Goal: Navigation & Orientation: Find specific page/section

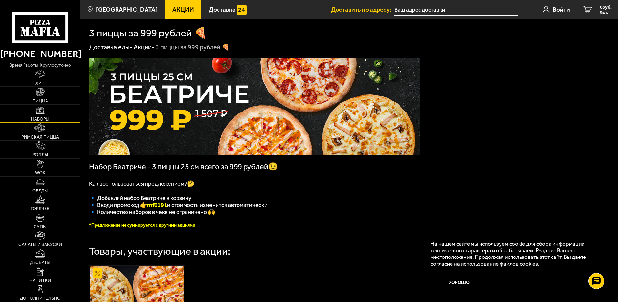
click at [40, 116] on link "Наборы" at bounding box center [40, 114] width 80 height 18
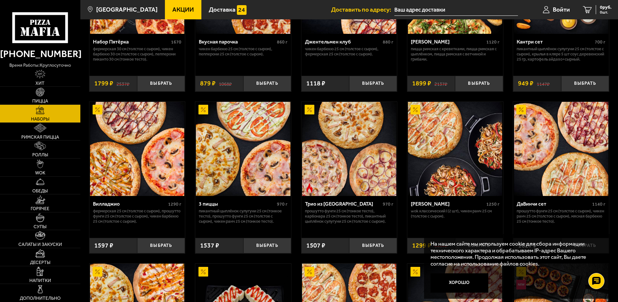
scroll to position [129, 0]
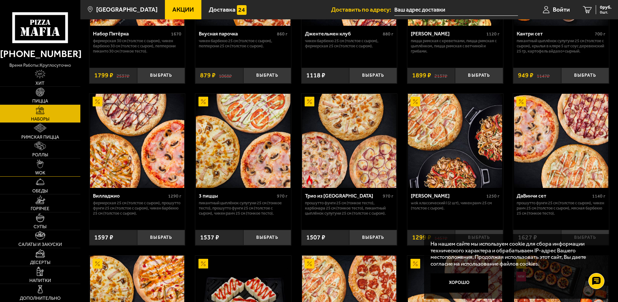
click at [42, 168] on img at bounding box center [40, 164] width 7 height 9
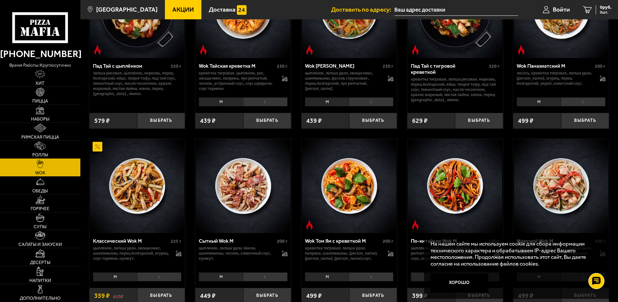
scroll to position [129, 0]
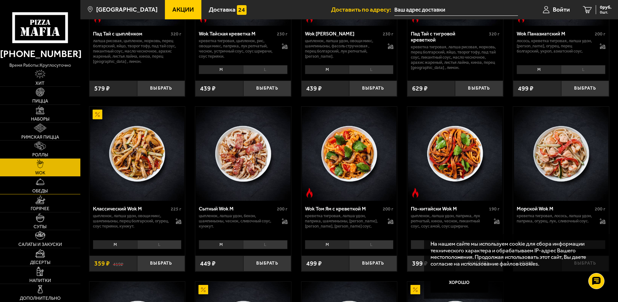
click at [39, 189] on span "Обеды" at bounding box center [39, 191] width 15 height 5
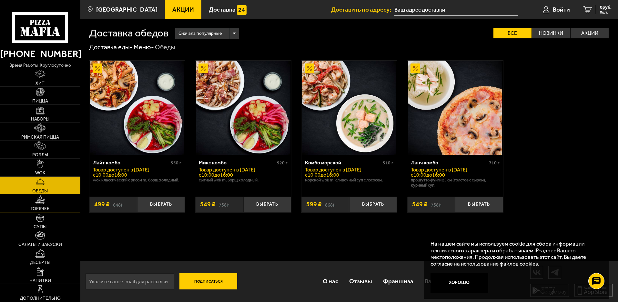
scroll to position [0, 0]
